Goal: Task Accomplishment & Management: Use online tool/utility

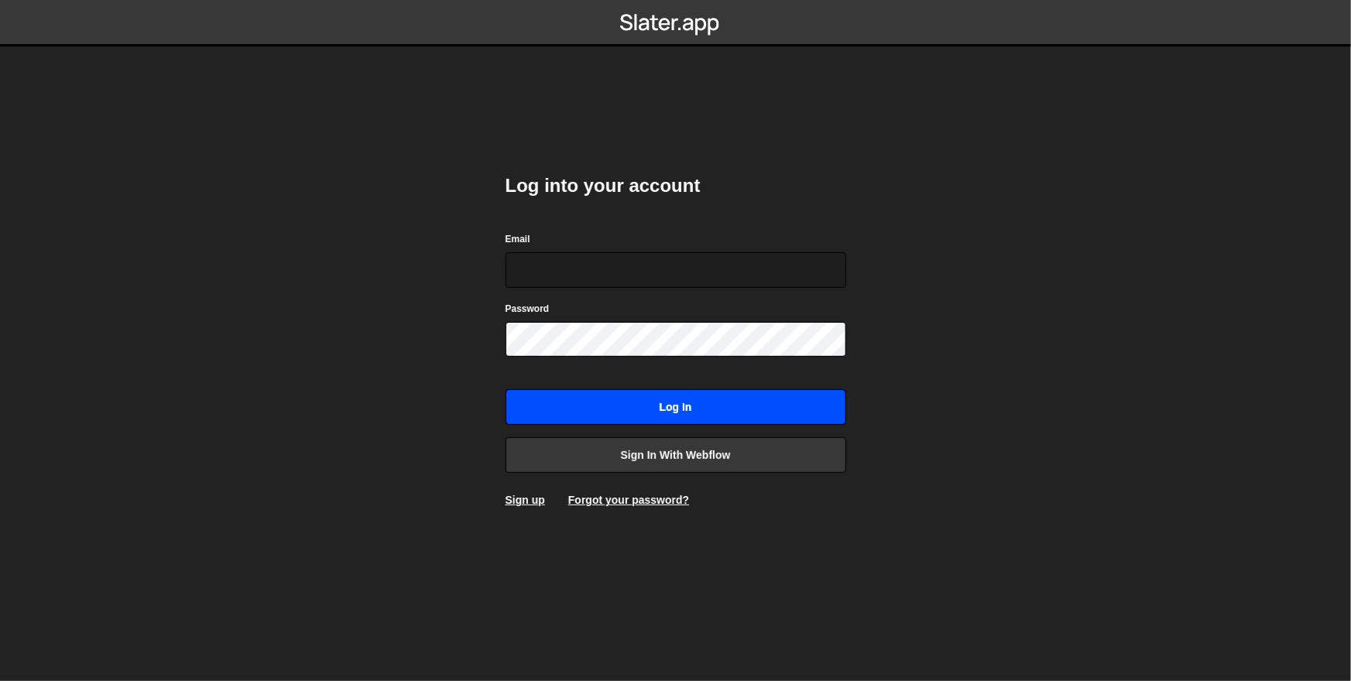
click at [621, 404] on input "Log in" at bounding box center [675, 407] width 341 height 36
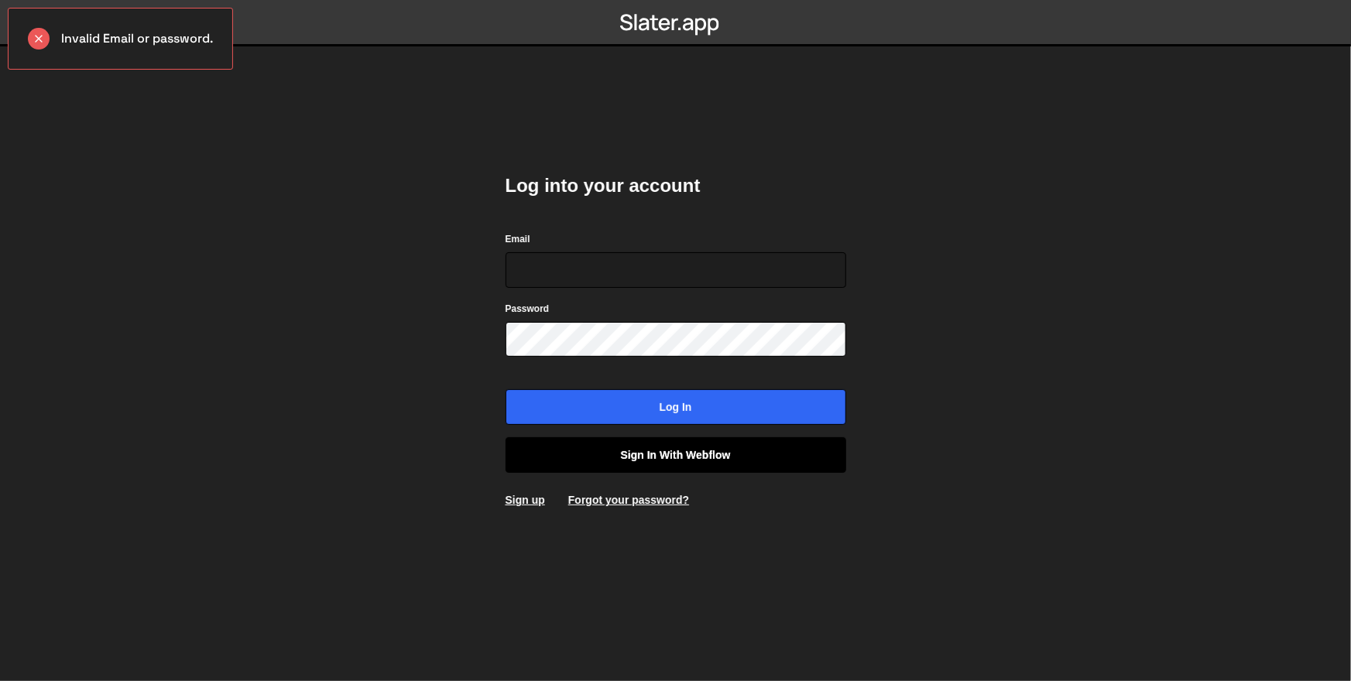
click at [742, 438] on link "Sign in with Webflow" at bounding box center [675, 455] width 341 height 36
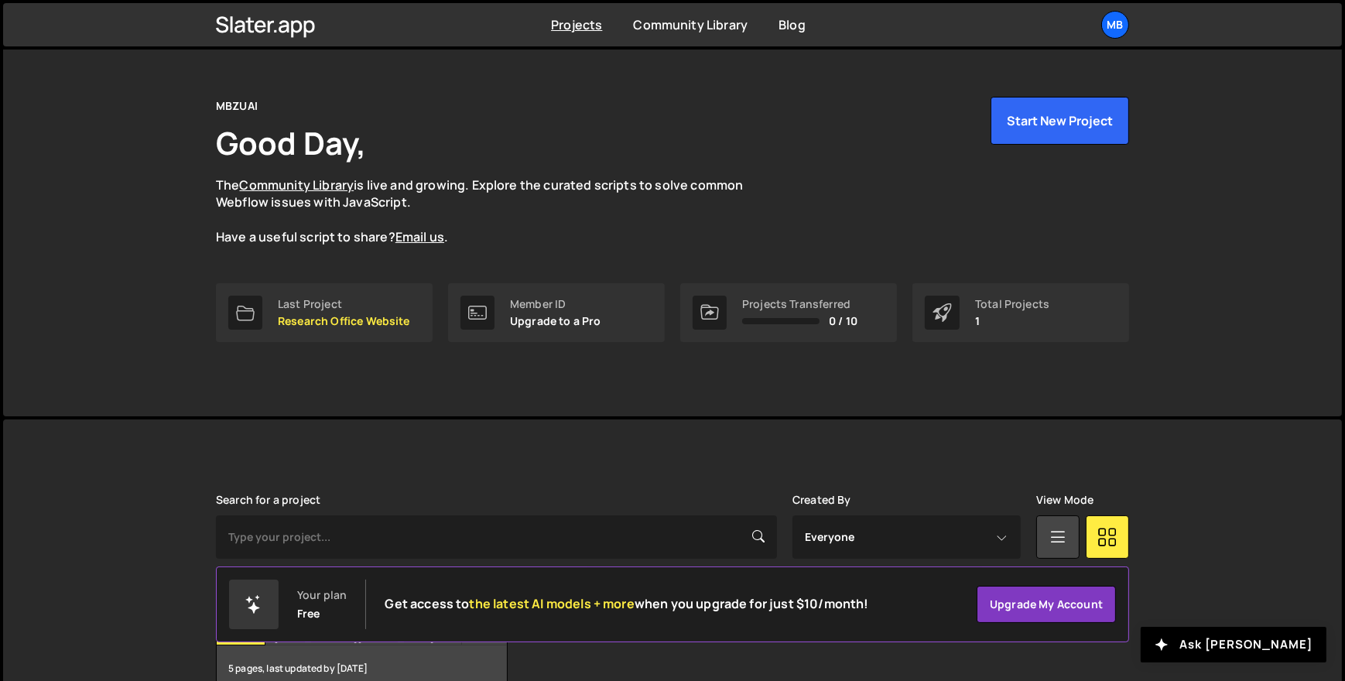
scroll to position [115, 0]
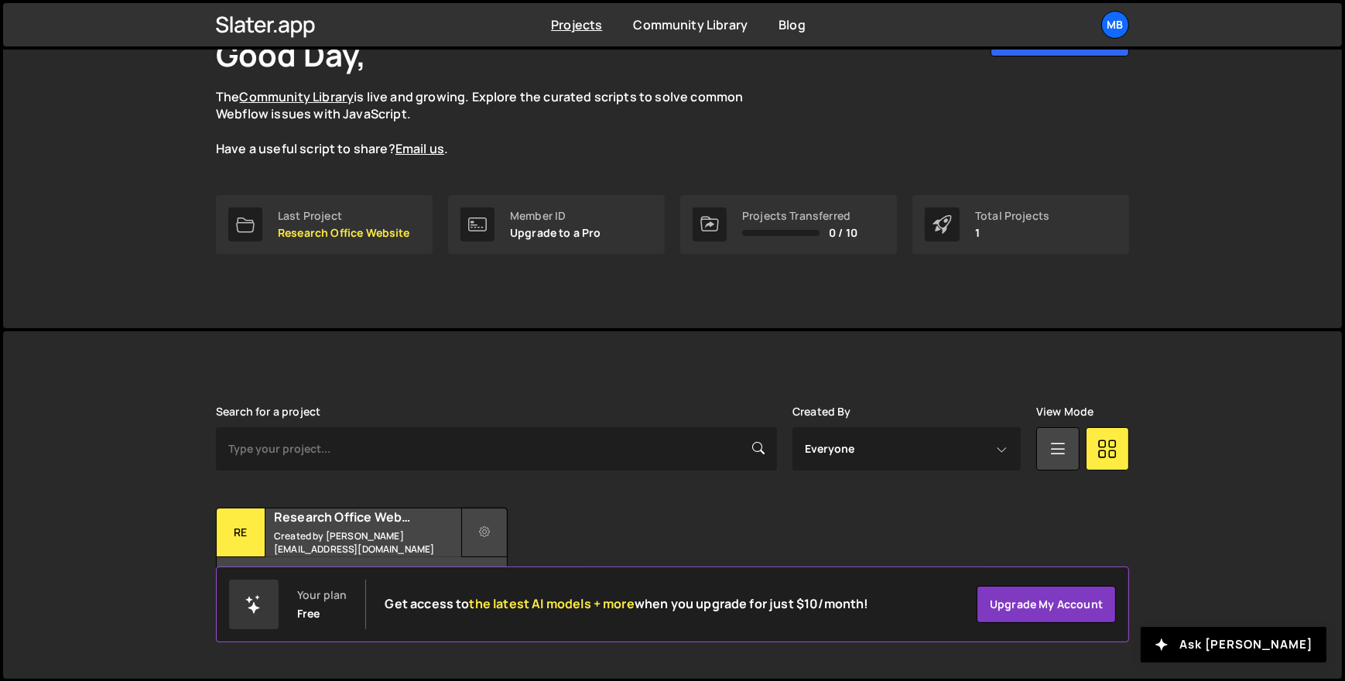
click at [473, 517] on button at bounding box center [484, 533] width 46 height 50
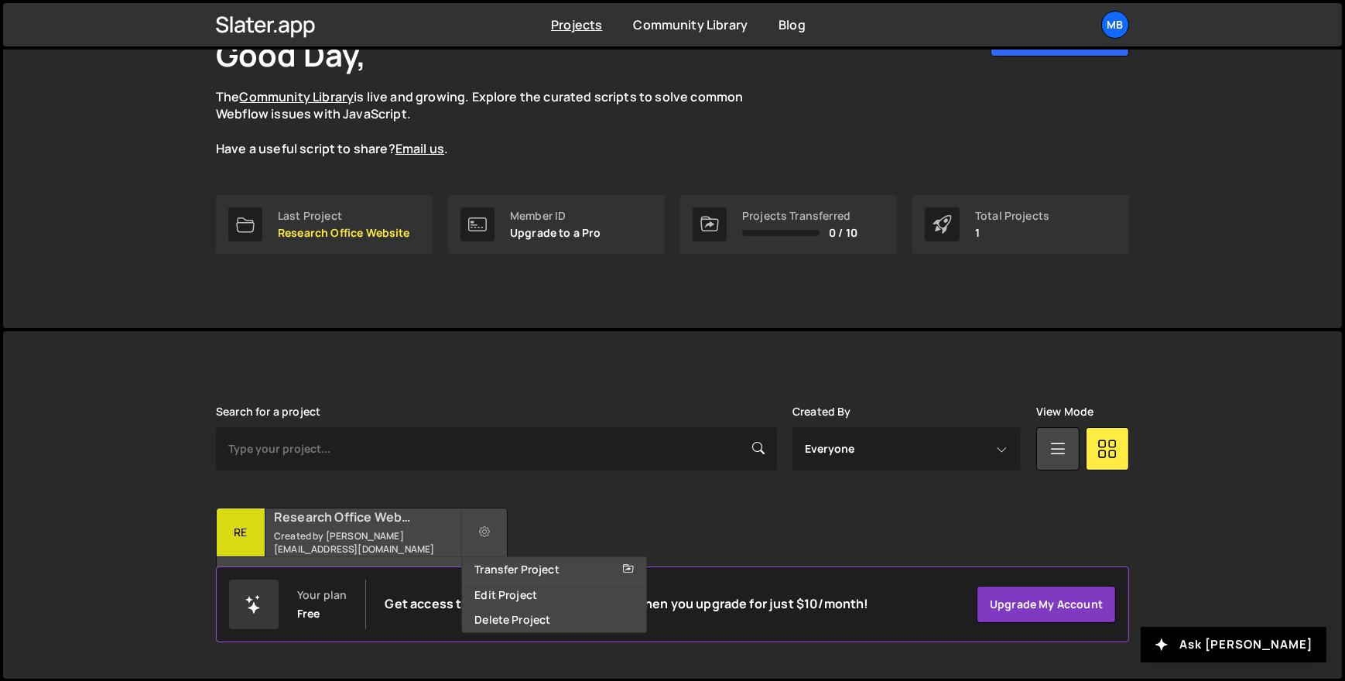
click at [445, 545] on small "Created by zaqi.silverano@mbzuai.ac.ae" at bounding box center [367, 542] width 187 height 26
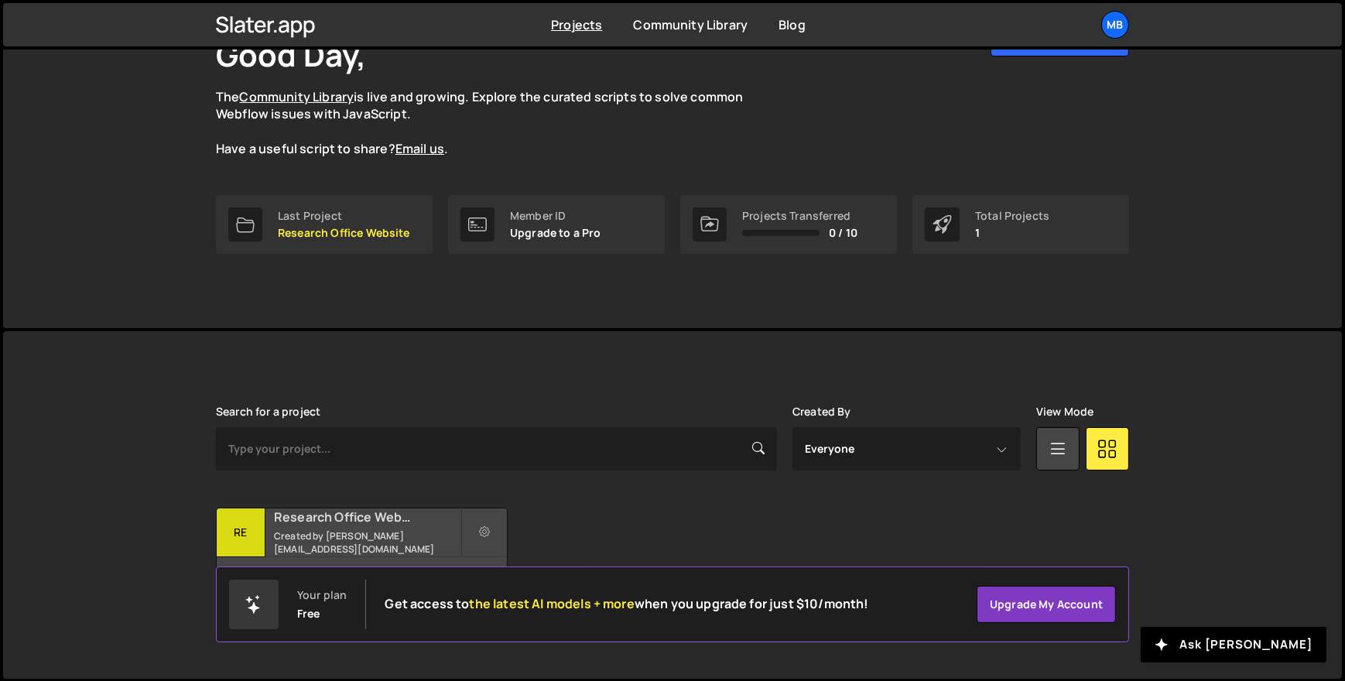
click at [435, 540] on small "Created by zaqi.silverano@mbzuai.ac.ae" at bounding box center [367, 542] width 187 height 26
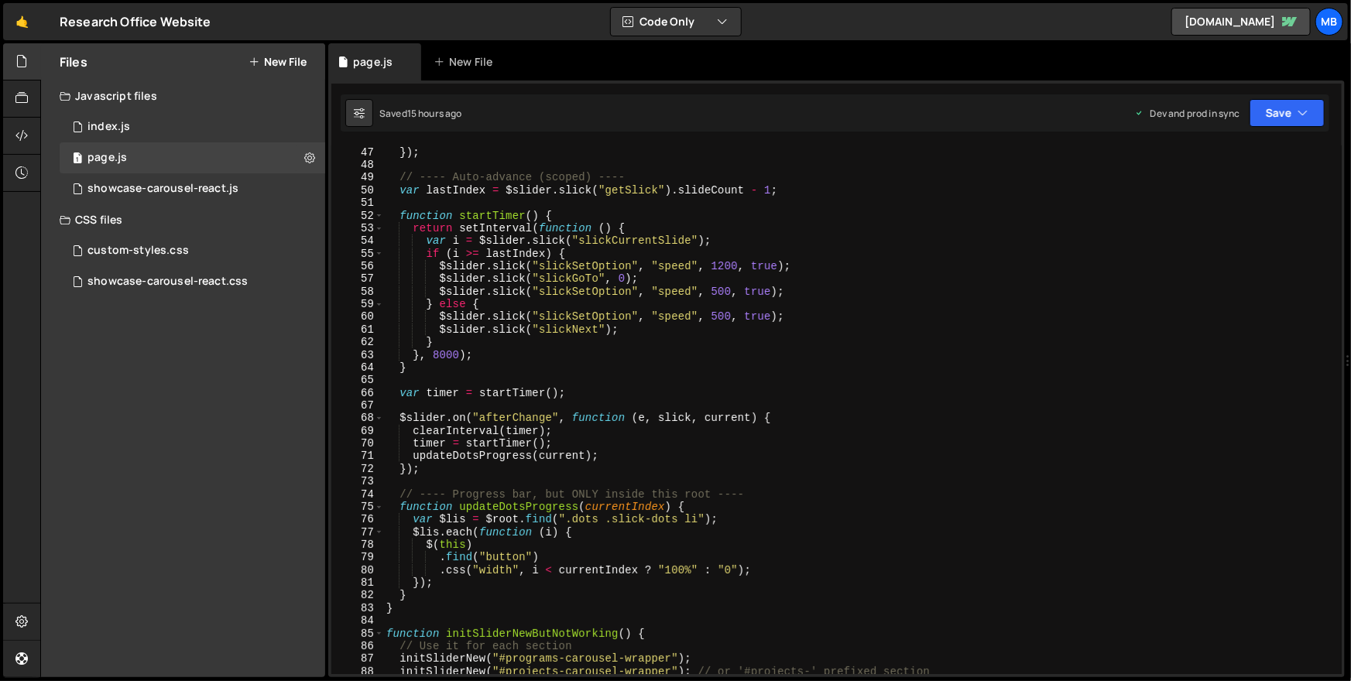
scroll to position [582, 0]
click at [759, 261] on div "customPaging : ( ) => '<button class="dot"></button>' , }) ; // ---- Auto-advan…" at bounding box center [860, 410] width 954 height 555
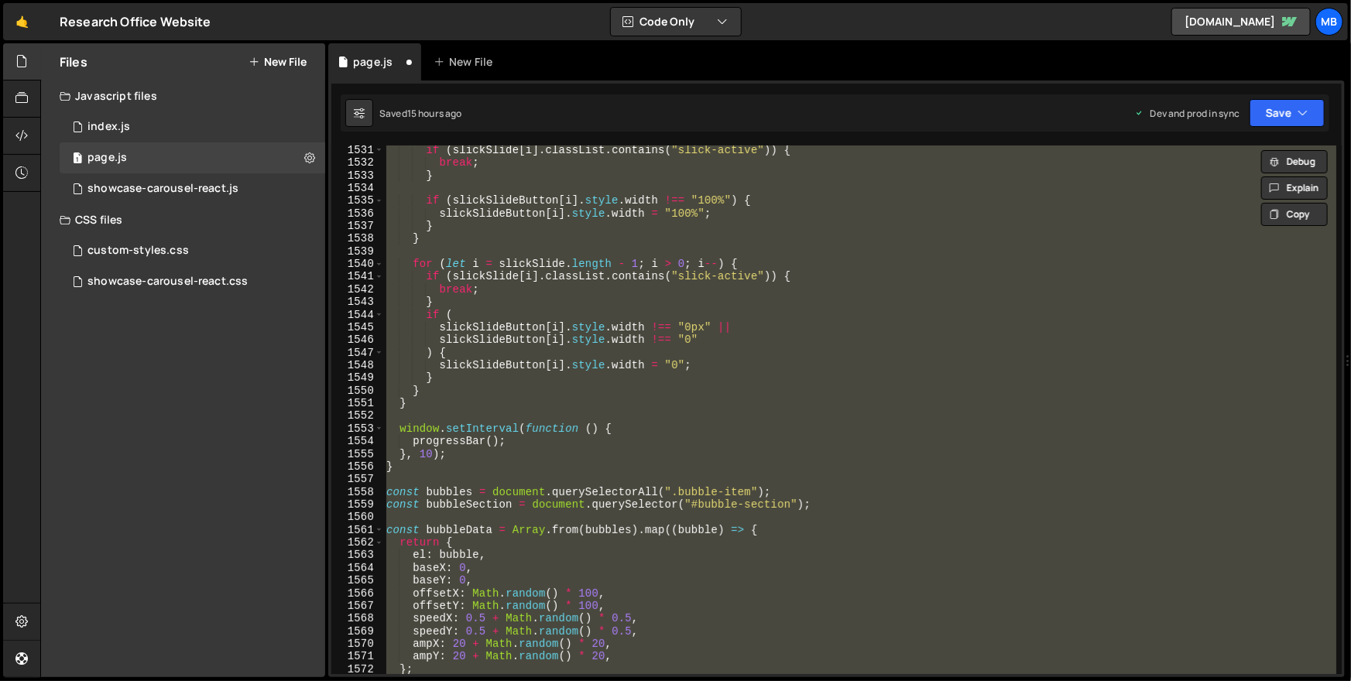
scroll to position [19394, 0]
click at [1251, 394] on div "if ( slickSlide [ i ] . classList . contains ( "slick-active" )) { break ; } if…" at bounding box center [859, 410] width 953 height 529
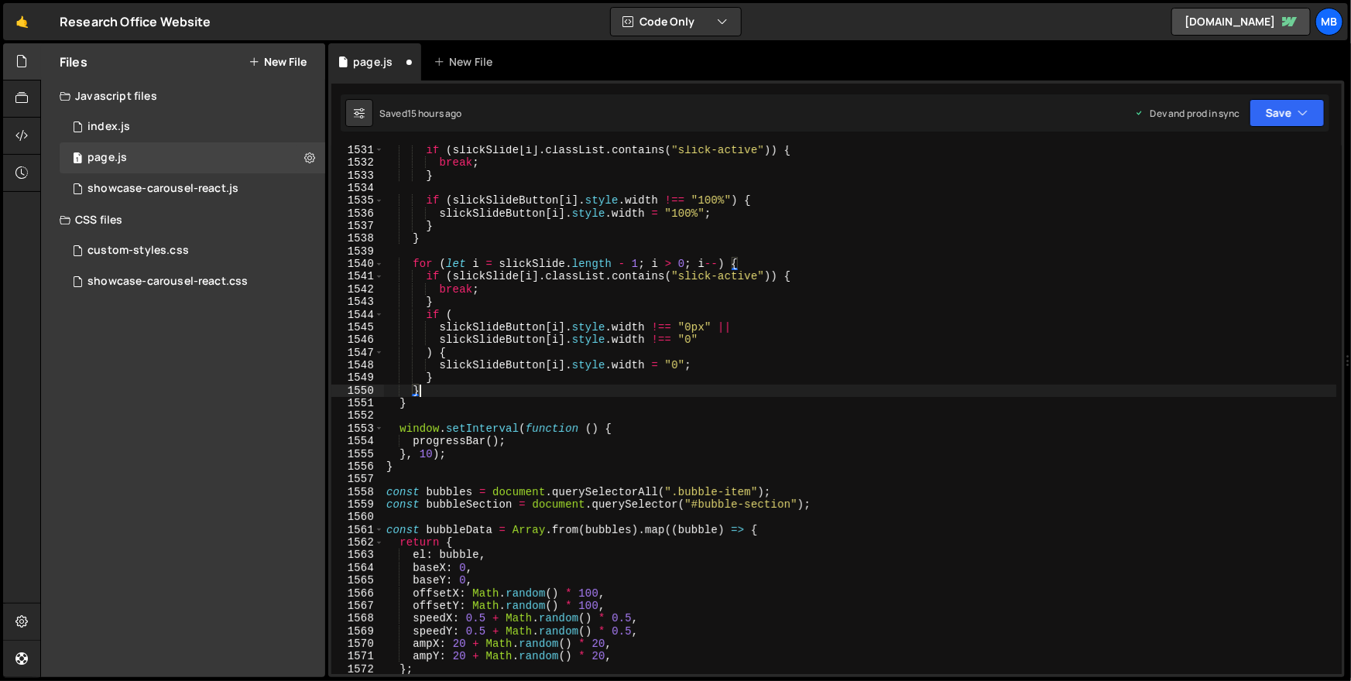
type textarea "showBubblesWhenScrolled();"
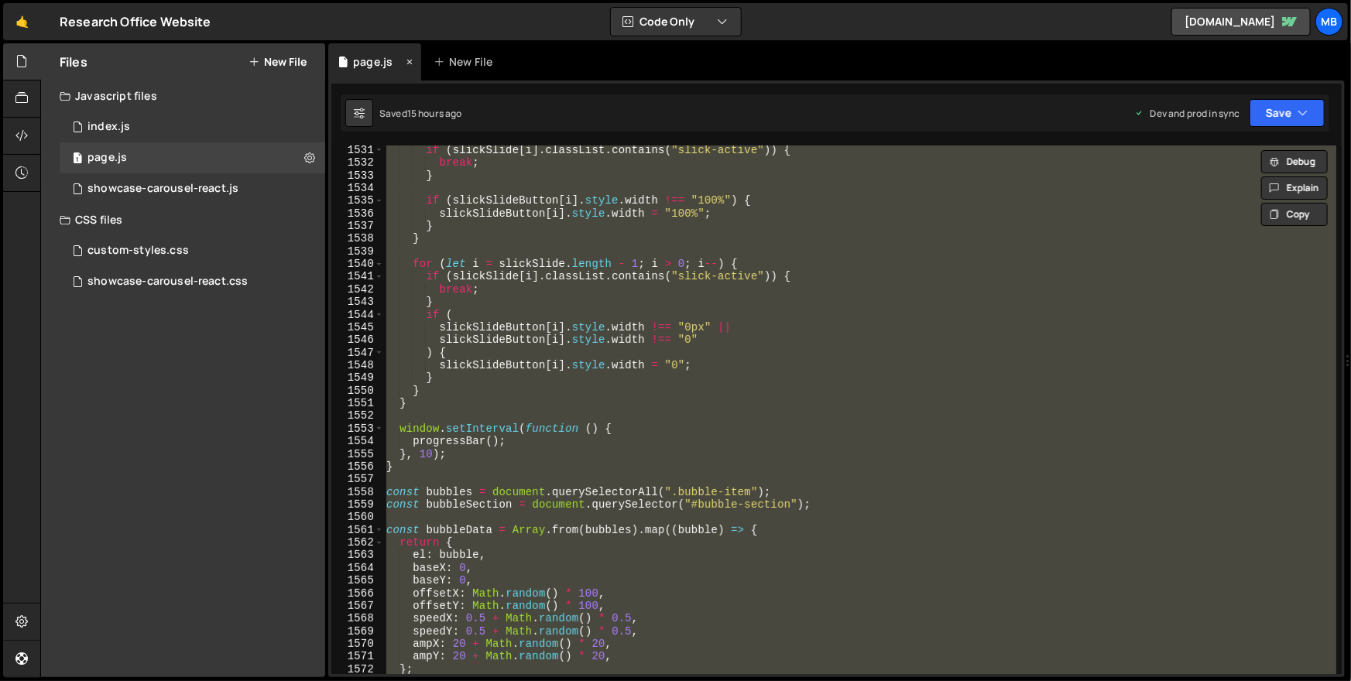
click at [406, 62] on icon at bounding box center [409, 61] width 11 height 15
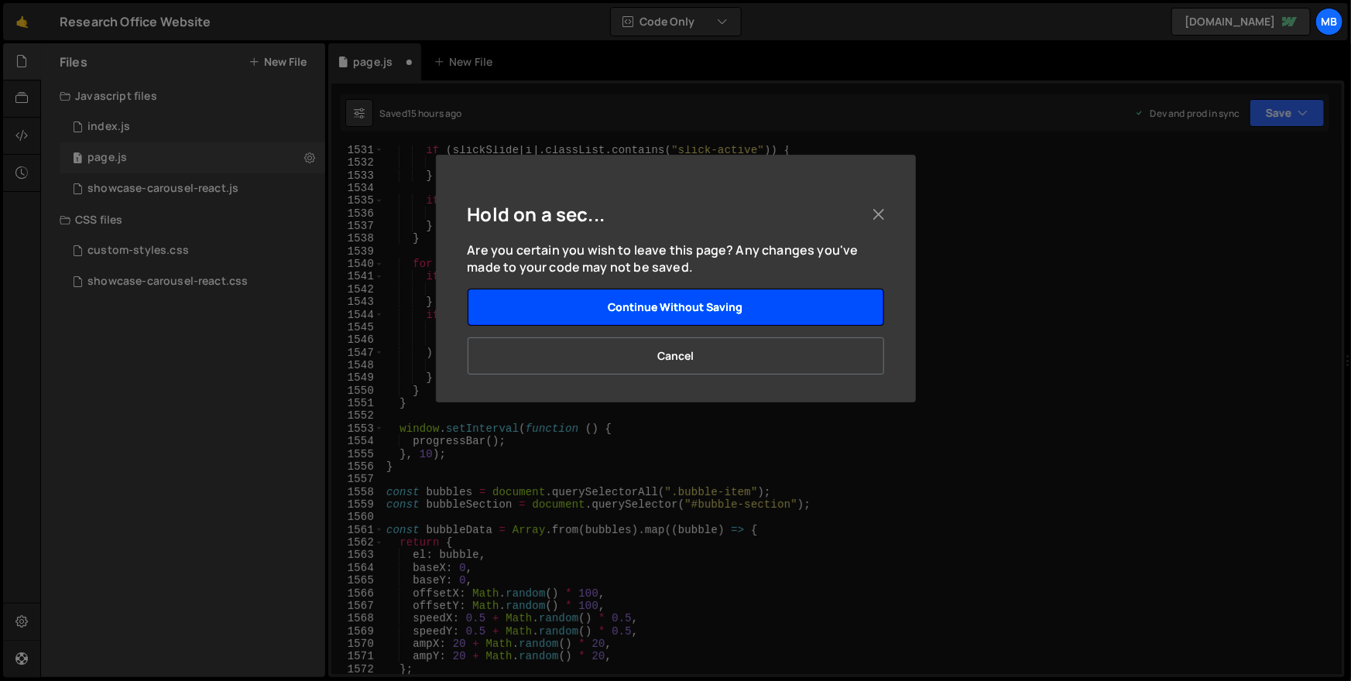
drag, startPoint x: 625, startPoint y: 312, endPoint x: 897, endPoint y: 266, distance: 276.4
click at [625, 313] on button "Continue without saving" at bounding box center [676, 307] width 416 height 37
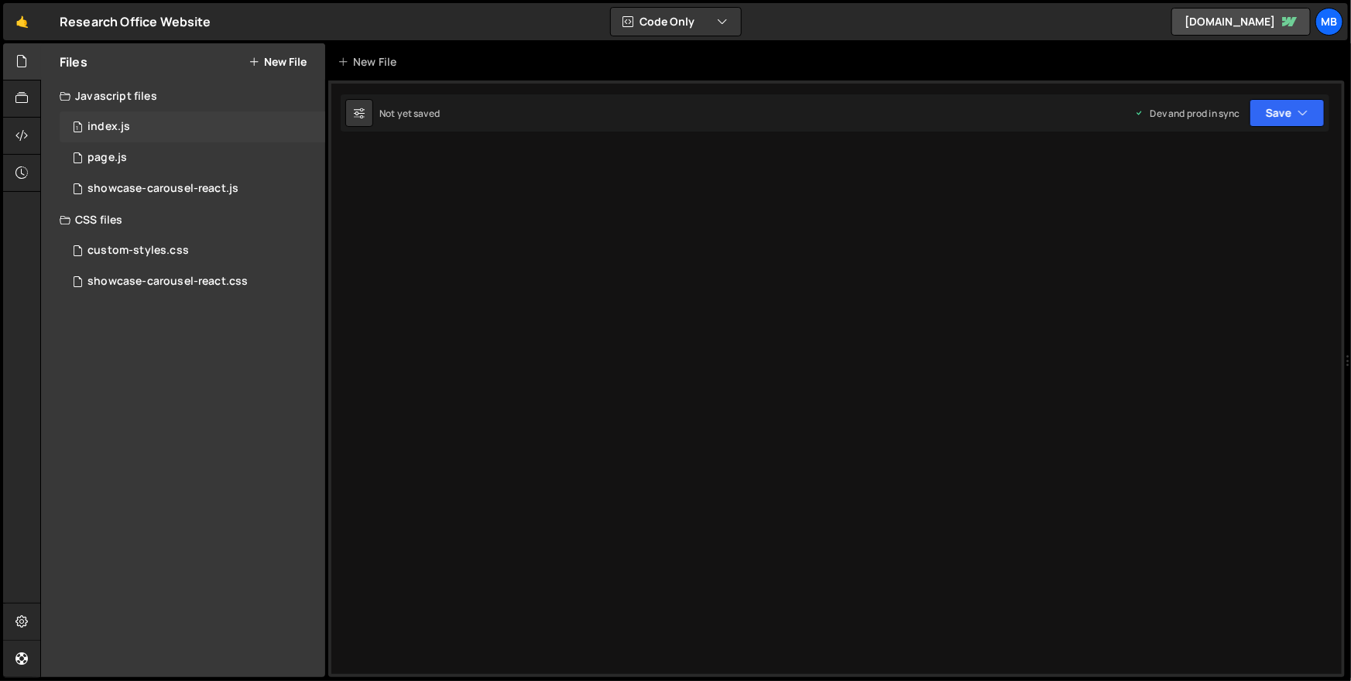
click at [156, 135] on div "1 index.js 0" at bounding box center [193, 126] width 266 height 31
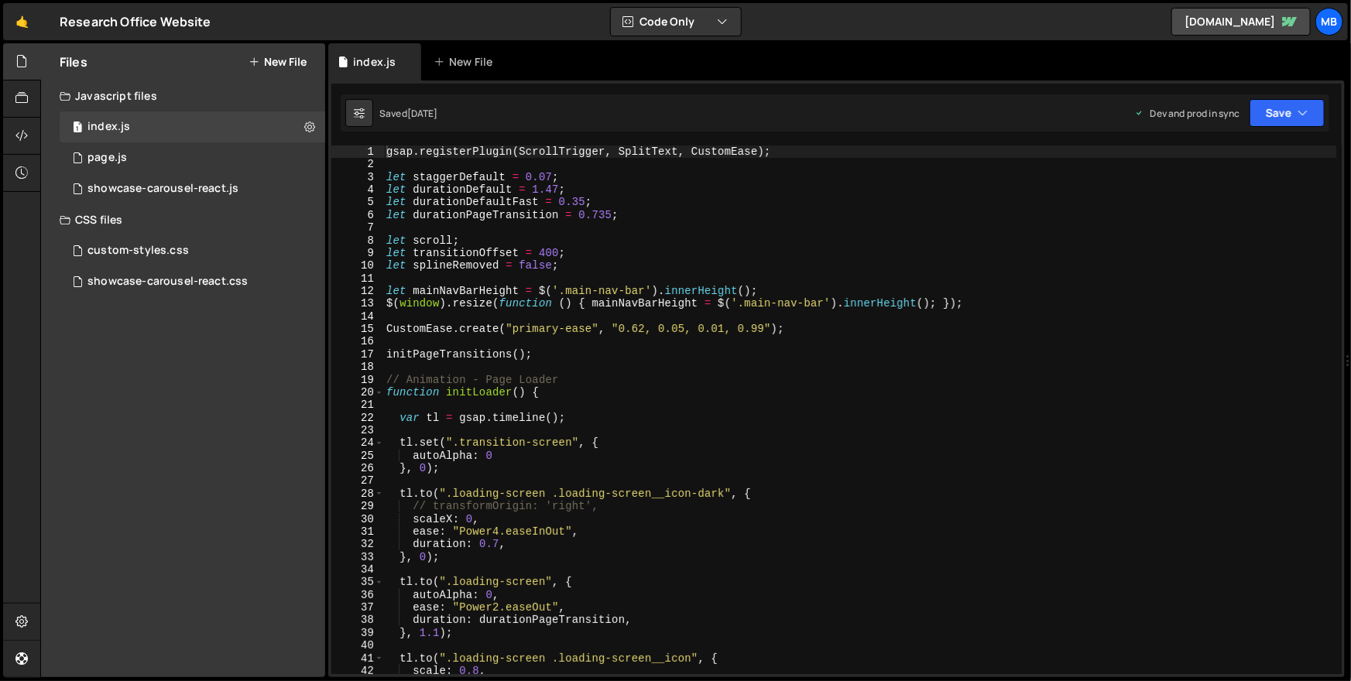
click at [473, 211] on div "gsap . registerPlugin ( ScrollTrigger , SplitText , CustomEase ) ; let staggerD…" at bounding box center [860, 423] width 954 height 555
type textarea "});"
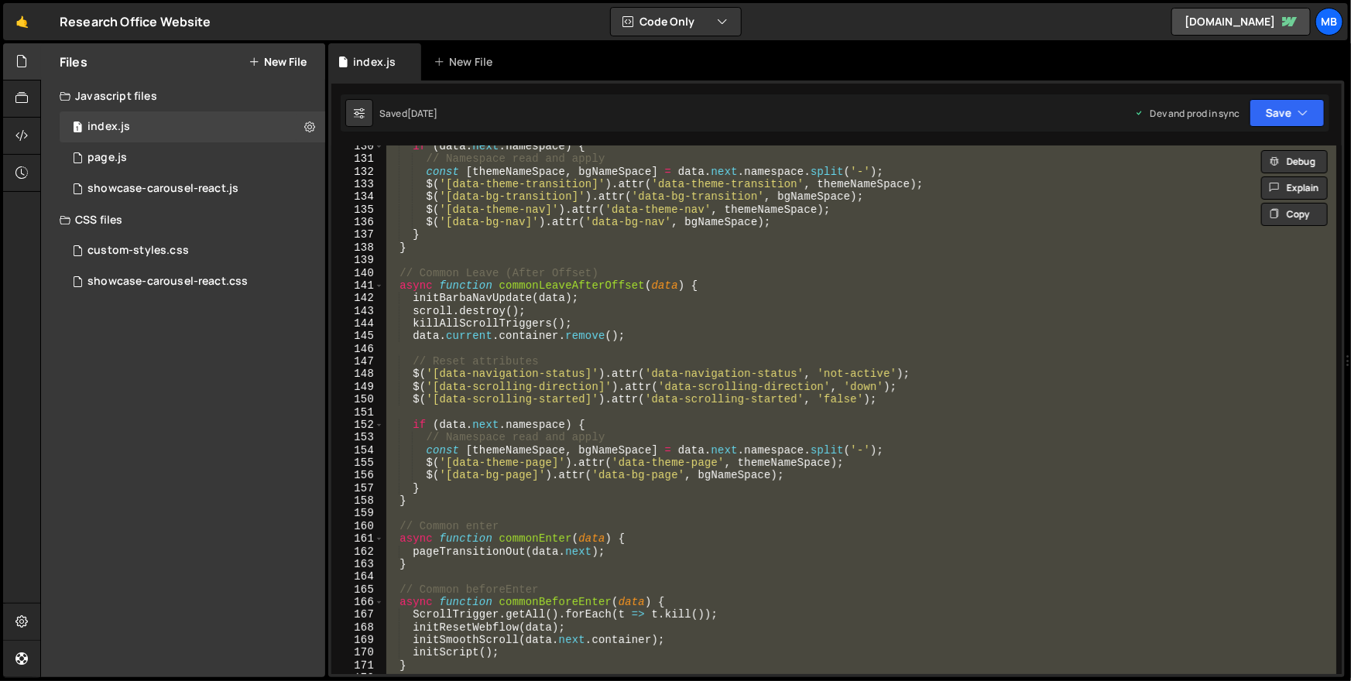
scroll to position [2221, 0]
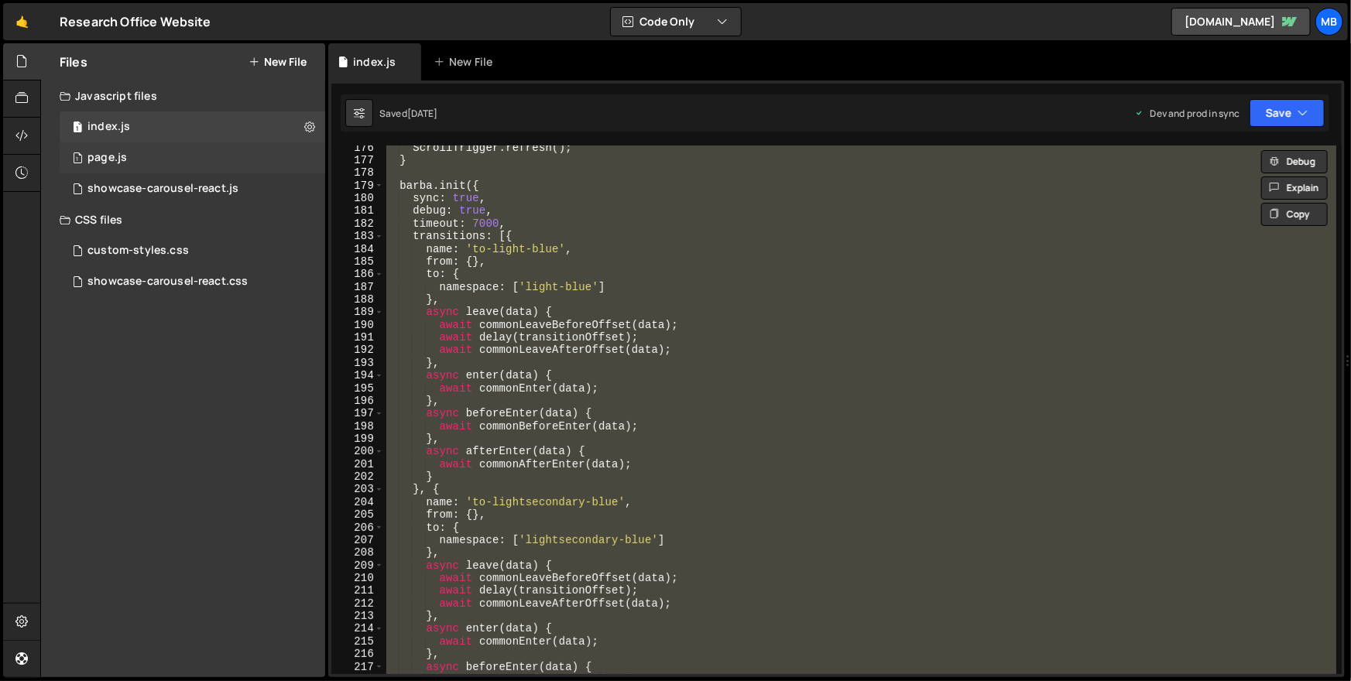
click at [176, 163] on div "1 page.js 0" at bounding box center [193, 157] width 266 height 31
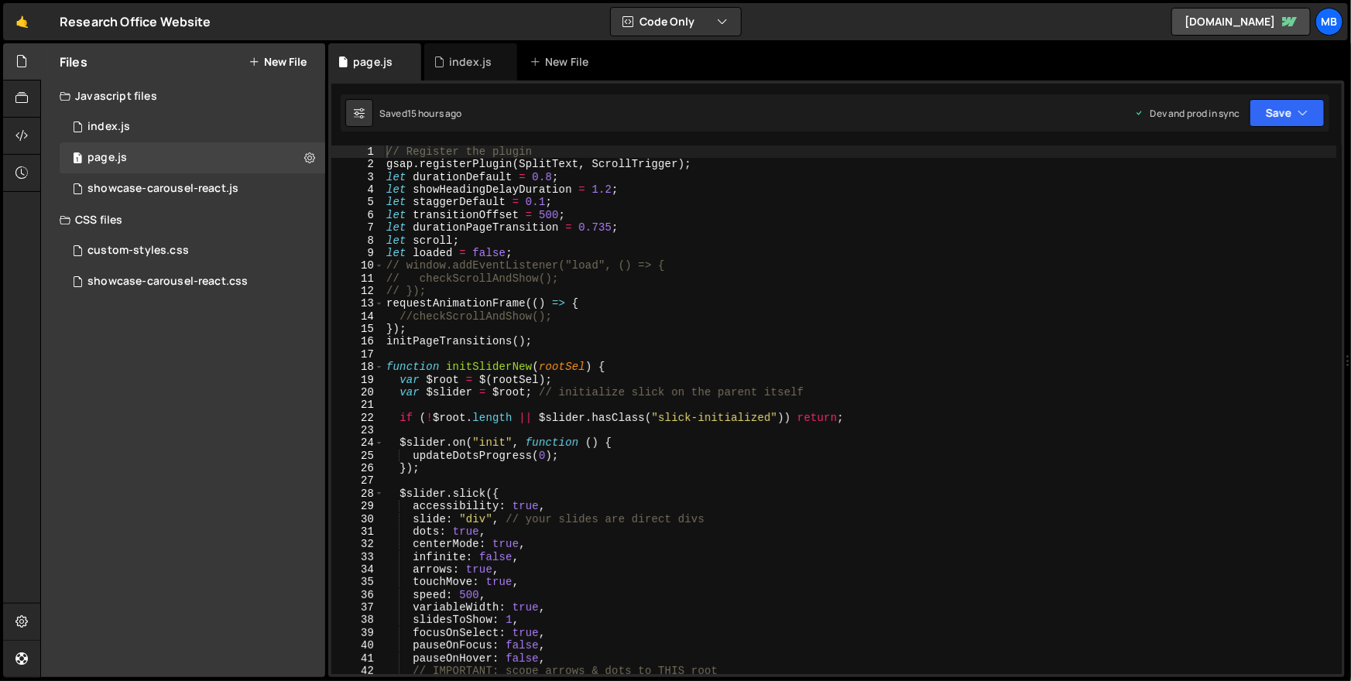
click at [608, 218] on div "// Register the plugin gsap . registerPlugin ( SplitText , ScrollTrigger ) ; le…" at bounding box center [860, 423] width 954 height 555
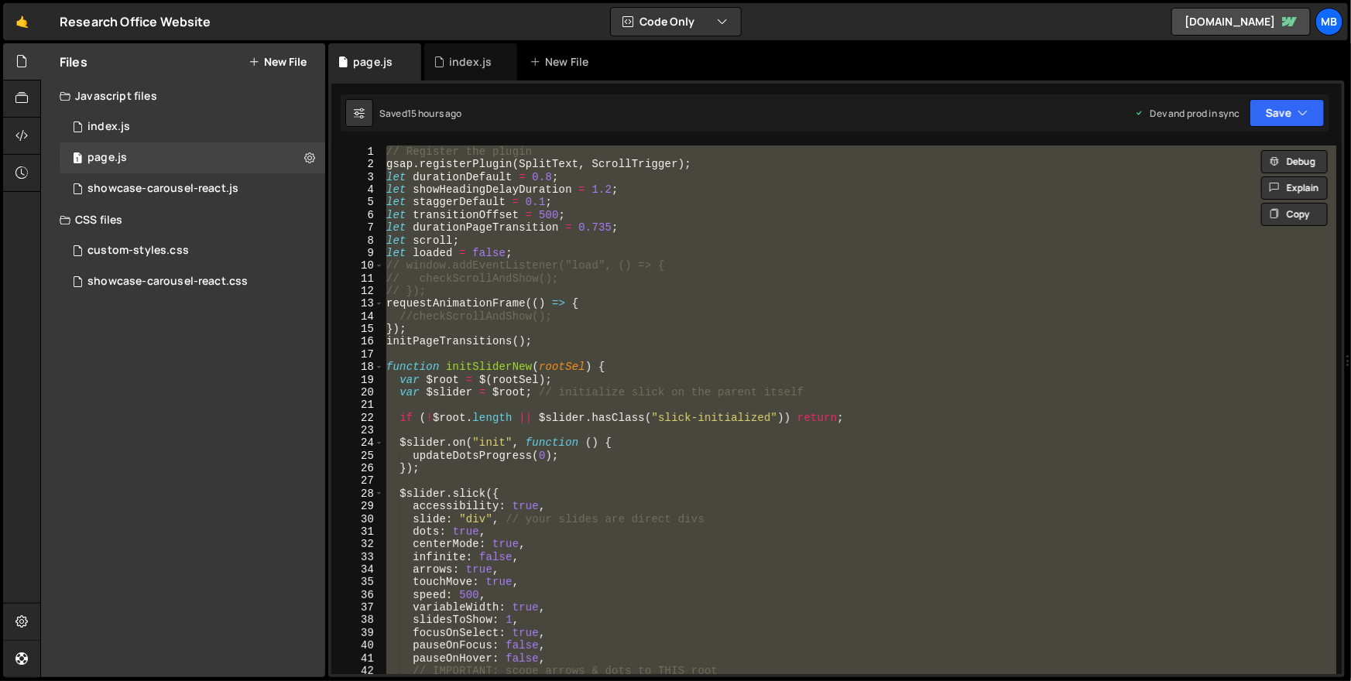
click at [538, 288] on div "// Register the plugin gsap . registerPlugin ( SplitText , ScrollTrigger ) ; le…" at bounding box center [859, 410] width 953 height 529
type textarea "// });"
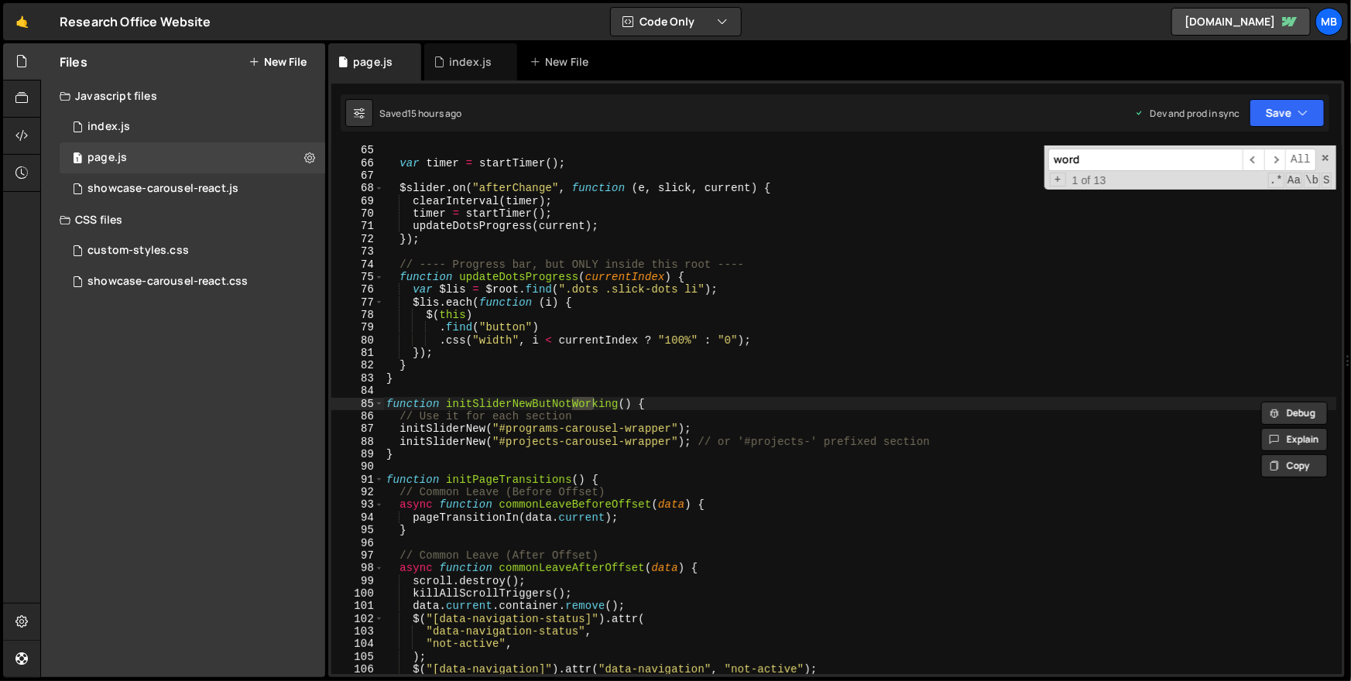
scroll to position [3434, 0]
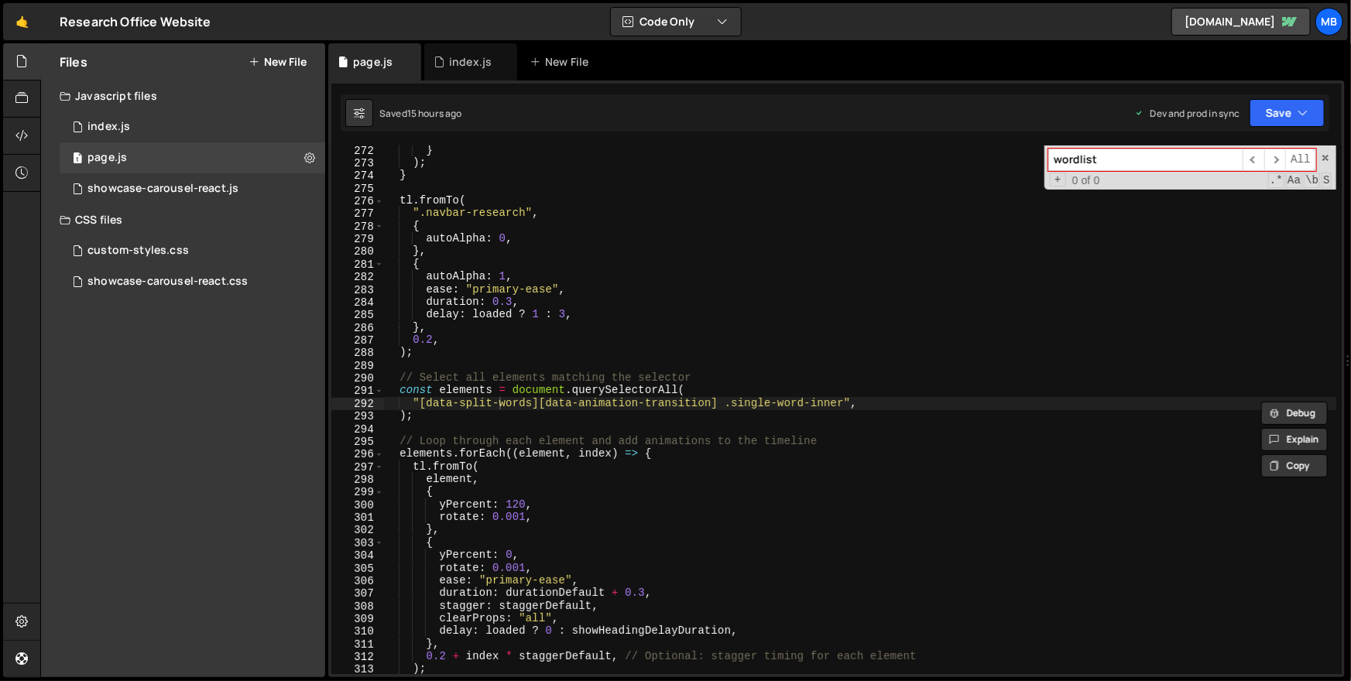
type input "wordlist"
click at [485, 392] on div "} ) ; } tl . fromTo ( ".navbar-research" , { autoAlpha : 0 , } , { autoAlpha : …" at bounding box center [860, 421] width 954 height 555
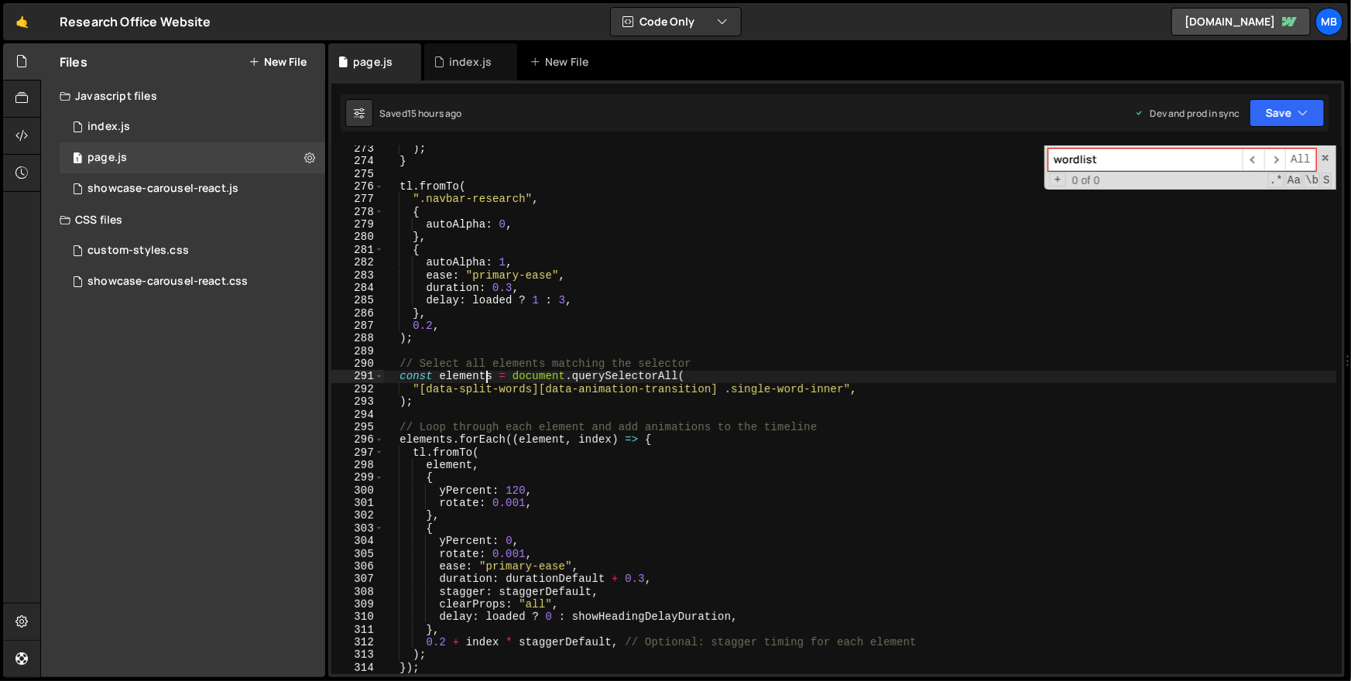
scroll to position [3551, 0]
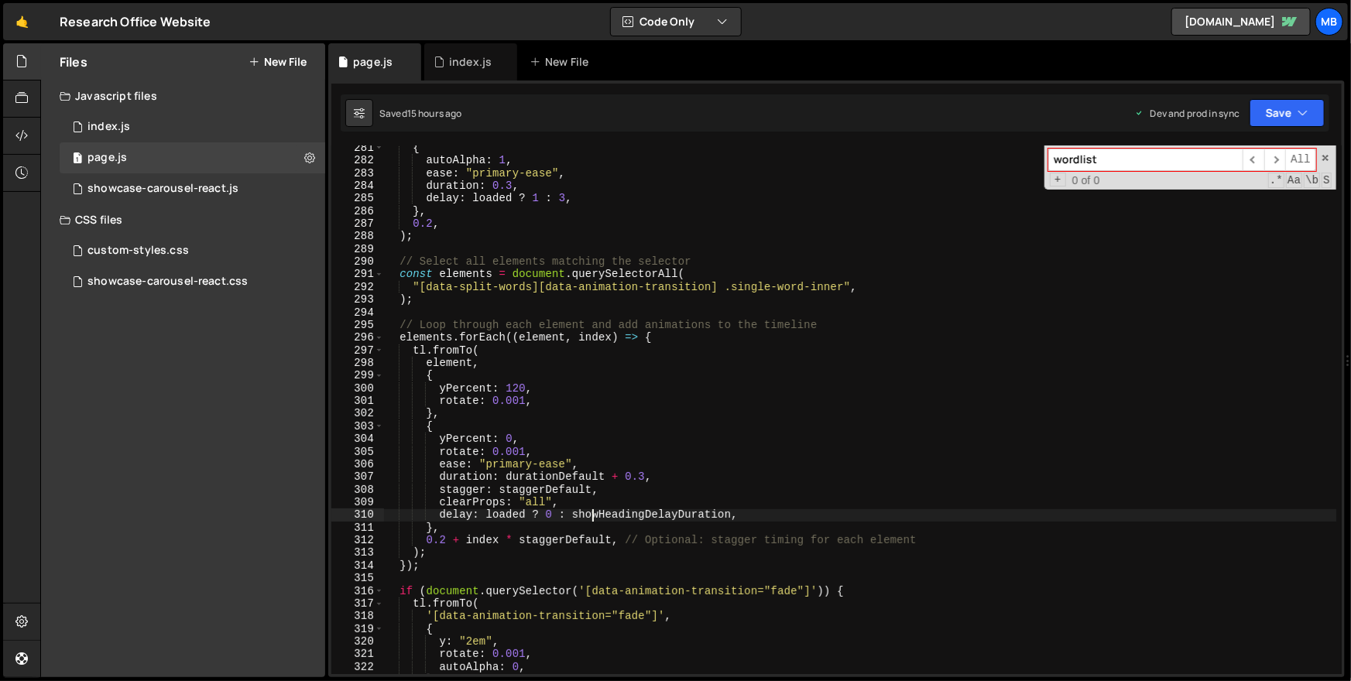
click at [590, 519] on div "{ autoAlpha : 1 , ease : "primary-ease" , duration : 0.3 , delay : loaded ? 1 :…" at bounding box center [860, 419] width 954 height 555
click at [589, 519] on div "{ autoAlpha : 1 , ease : "primary-ease" , duration : 0.3 , delay : loaded ? 1 :…" at bounding box center [860, 419] width 954 height 555
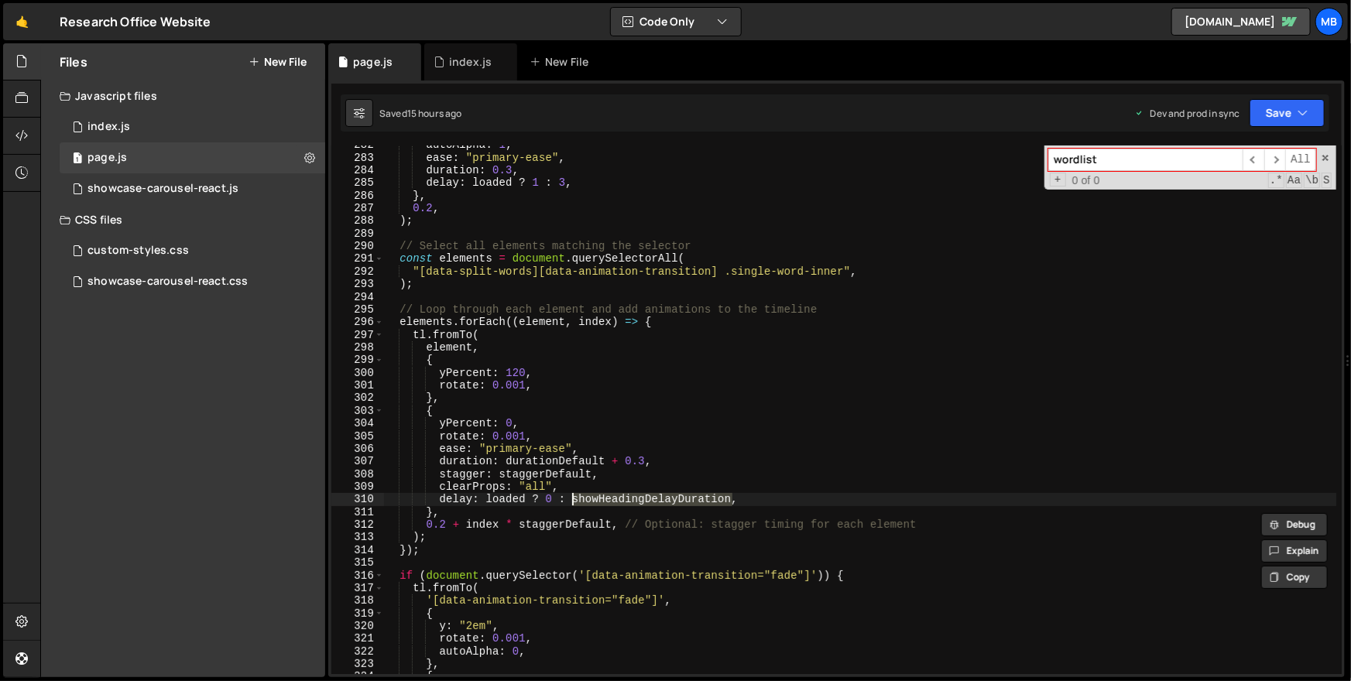
click at [777, 305] on div "autoAlpha : 1 , ease : "primary-ease" , duration : 0.3 , delay : loaded ? 1 : 3…" at bounding box center [860, 416] width 954 height 555
type textarea "// Loop through each element and add animations to the timeline"
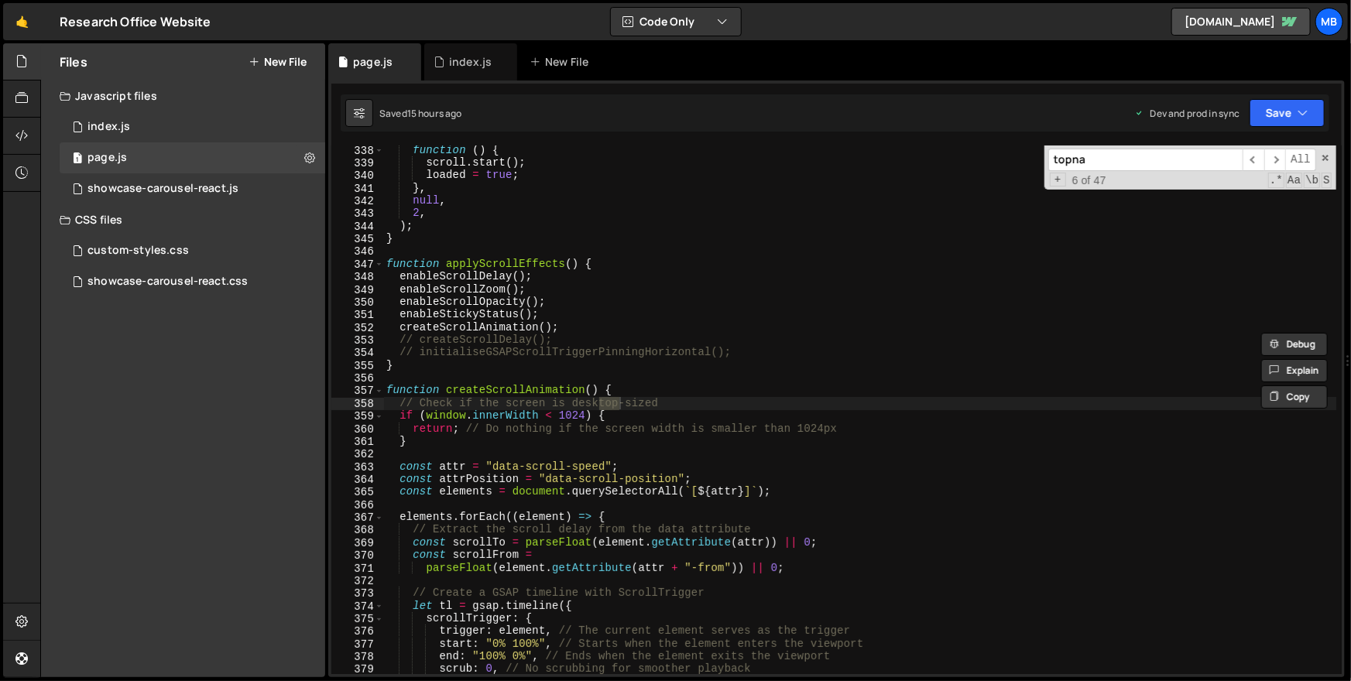
scroll to position [2990, 0]
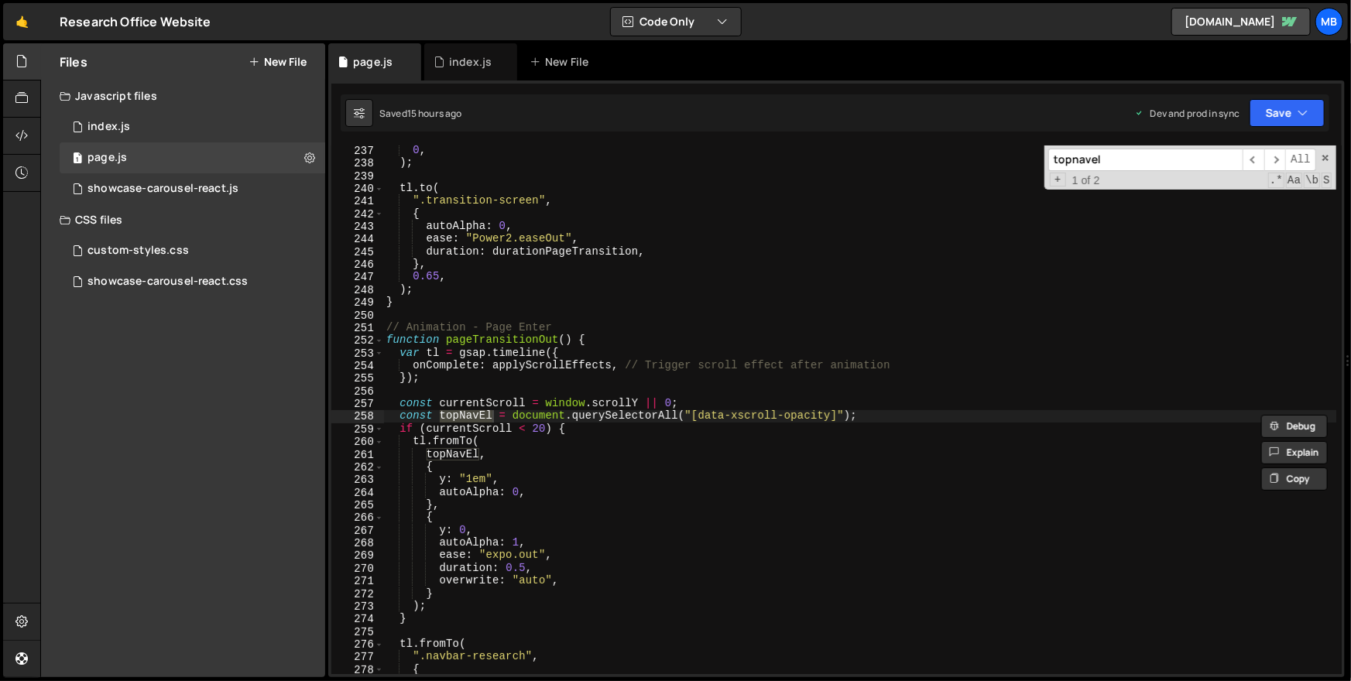
type input "topnavel"
drag, startPoint x: 505, startPoint y: 569, endPoint x: 524, endPoint y: 570, distance: 19.4
click at [524, 570] on div "0 , ) ; tl . to ( ".transition-screen" , { autoAlpha : 0 , ease : "Power2.easeO…" at bounding box center [860, 421] width 954 height 555
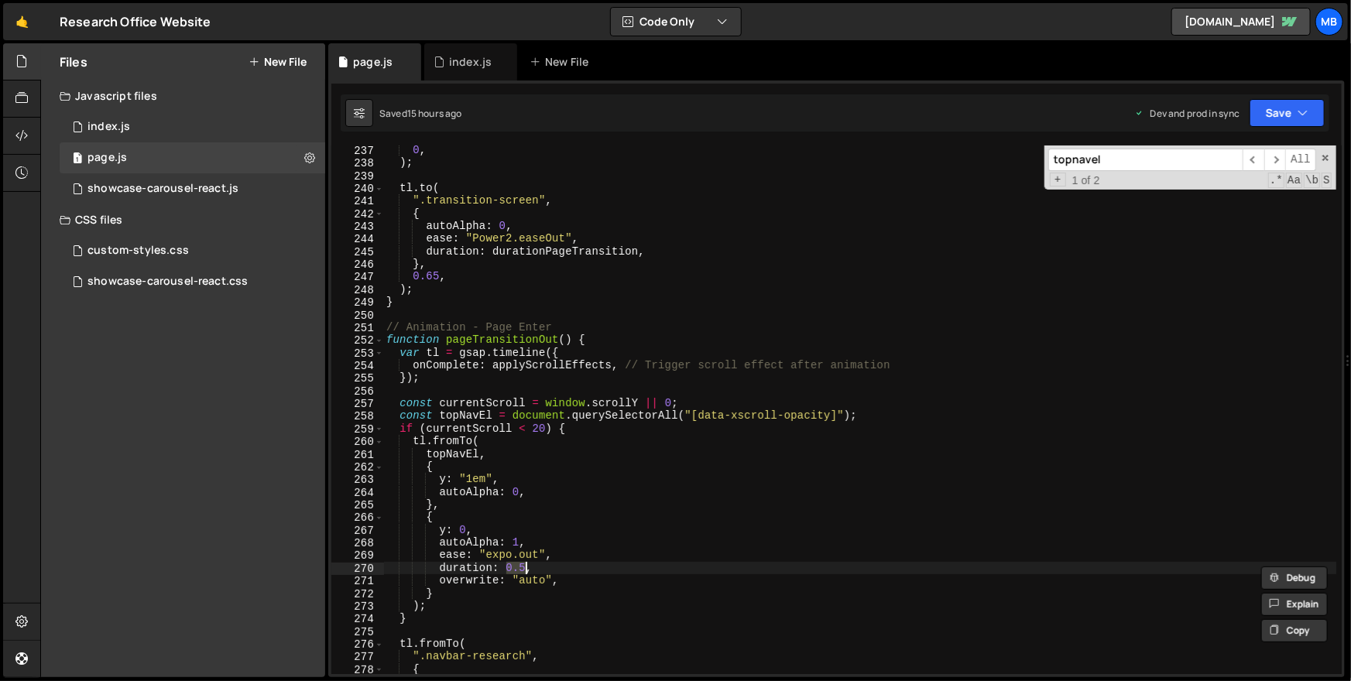
scroll to position [3050, 0]
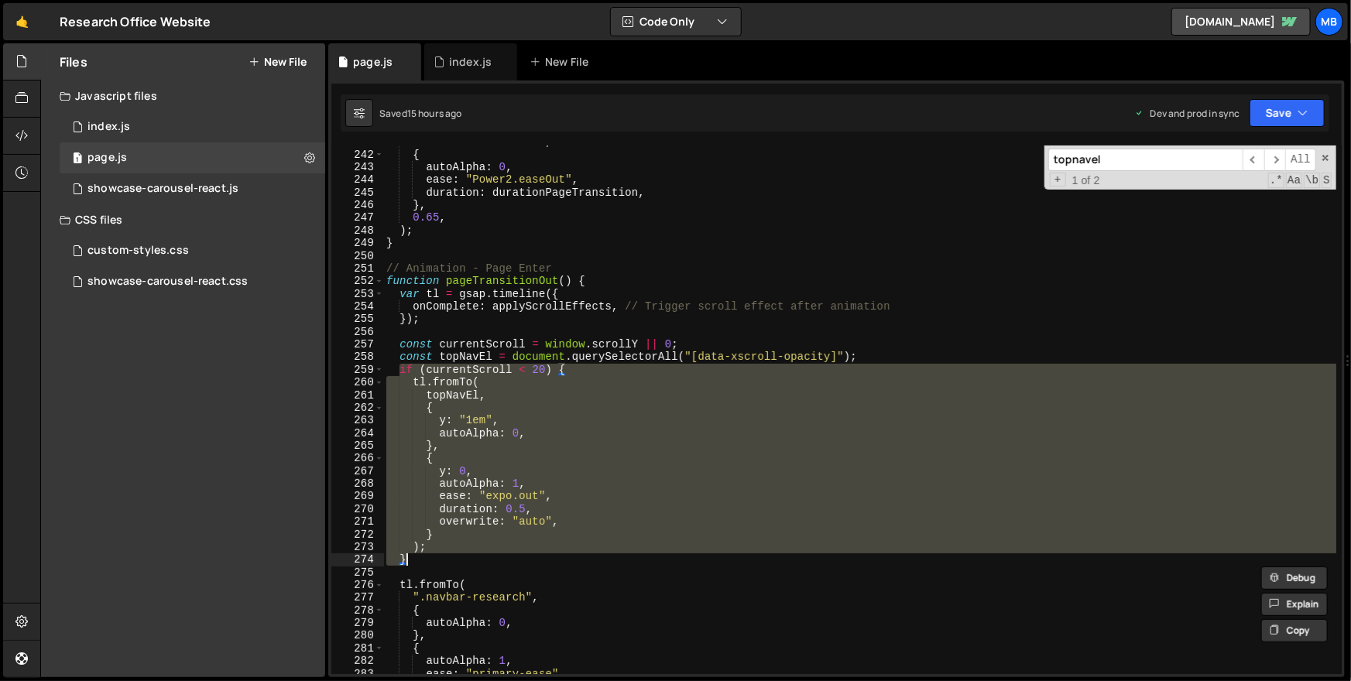
drag, startPoint x: 401, startPoint y: 372, endPoint x: 445, endPoint y: 536, distance: 169.2
click at [436, 557] on div "".transition-screen" , { autoAlpha : 0 , ease : "Power2.easeOut" , duration : d…" at bounding box center [860, 412] width 954 height 555
click at [705, 221] on div "".transition-screen" , { autoAlpha : 0 , ease : "Power2.easeOut" , duration : d…" at bounding box center [860, 412] width 954 height 555
type textarea "0.65,"
